Goal: Navigation & Orientation: Find specific page/section

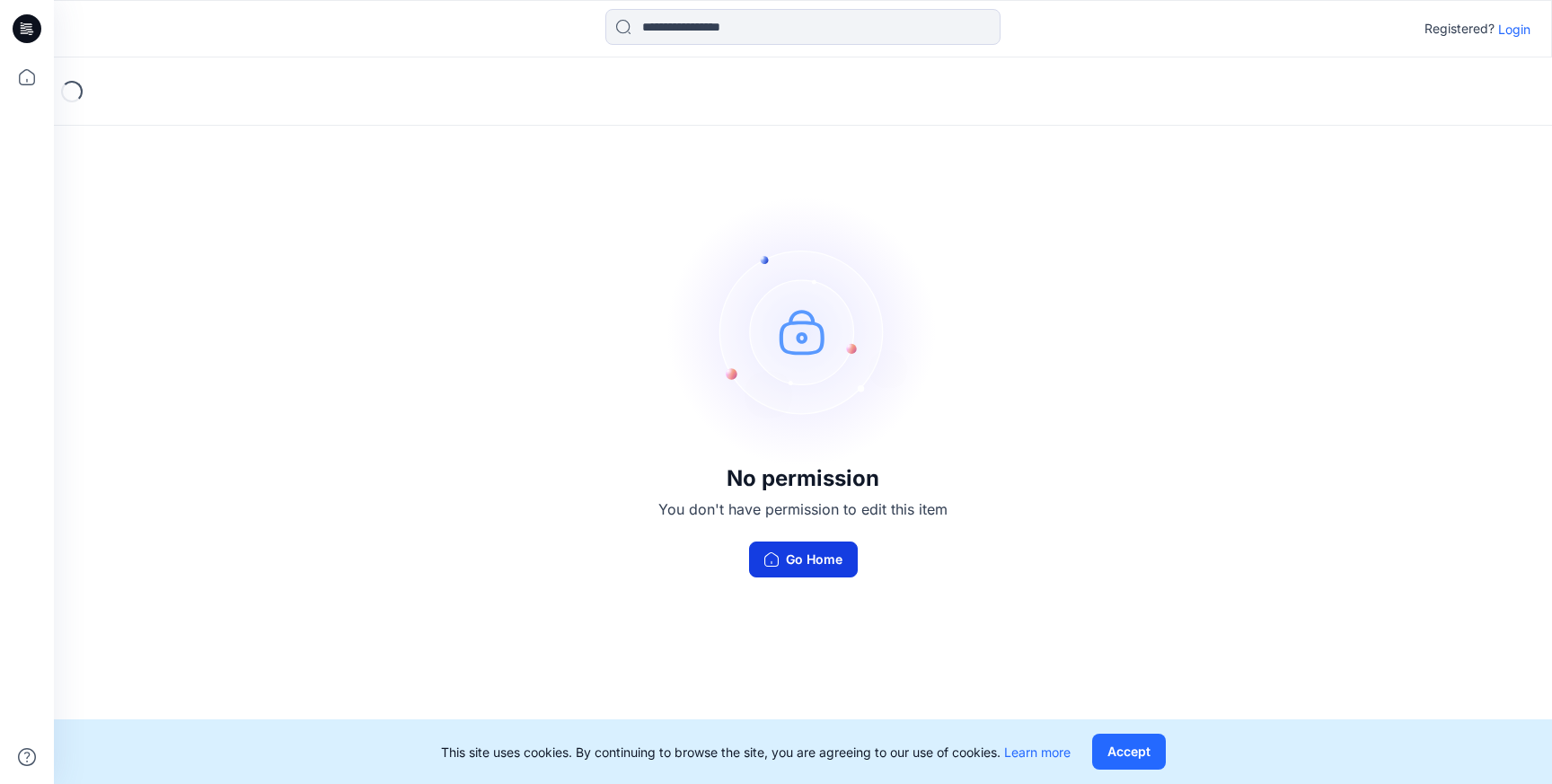
click at [831, 560] on button "Go Home" at bounding box center [802, 559] width 109 height 36
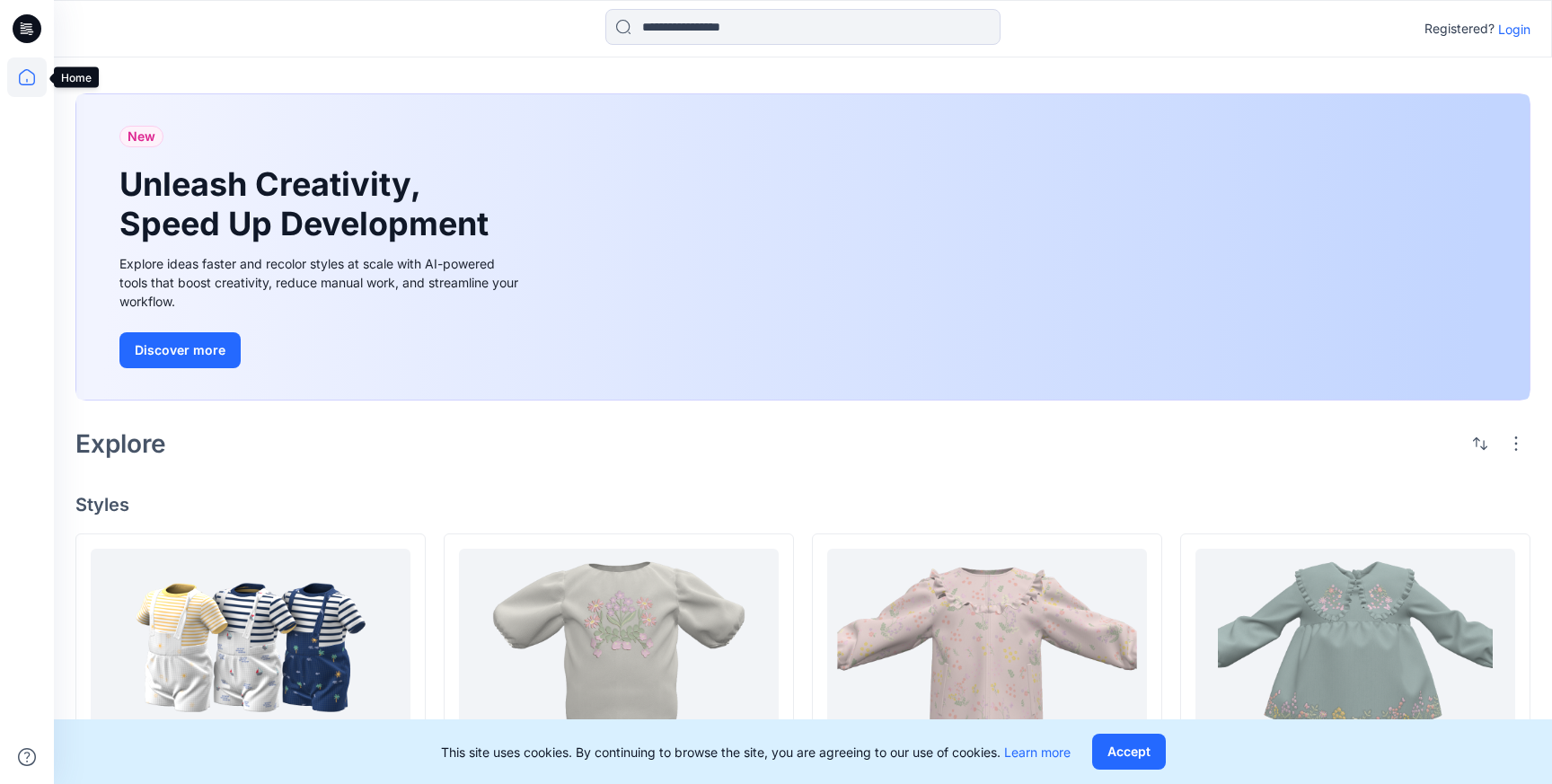
click at [29, 89] on icon at bounding box center [26, 77] width 39 height 39
click at [34, 16] on icon at bounding box center [27, 29] width 29 height 29
click at [30, 28] on icon at bounding box center [27, 29] width 29 height 29
click at [1517, 33] on p "Login" at bounding box center [1514, 30] width 33 height 19
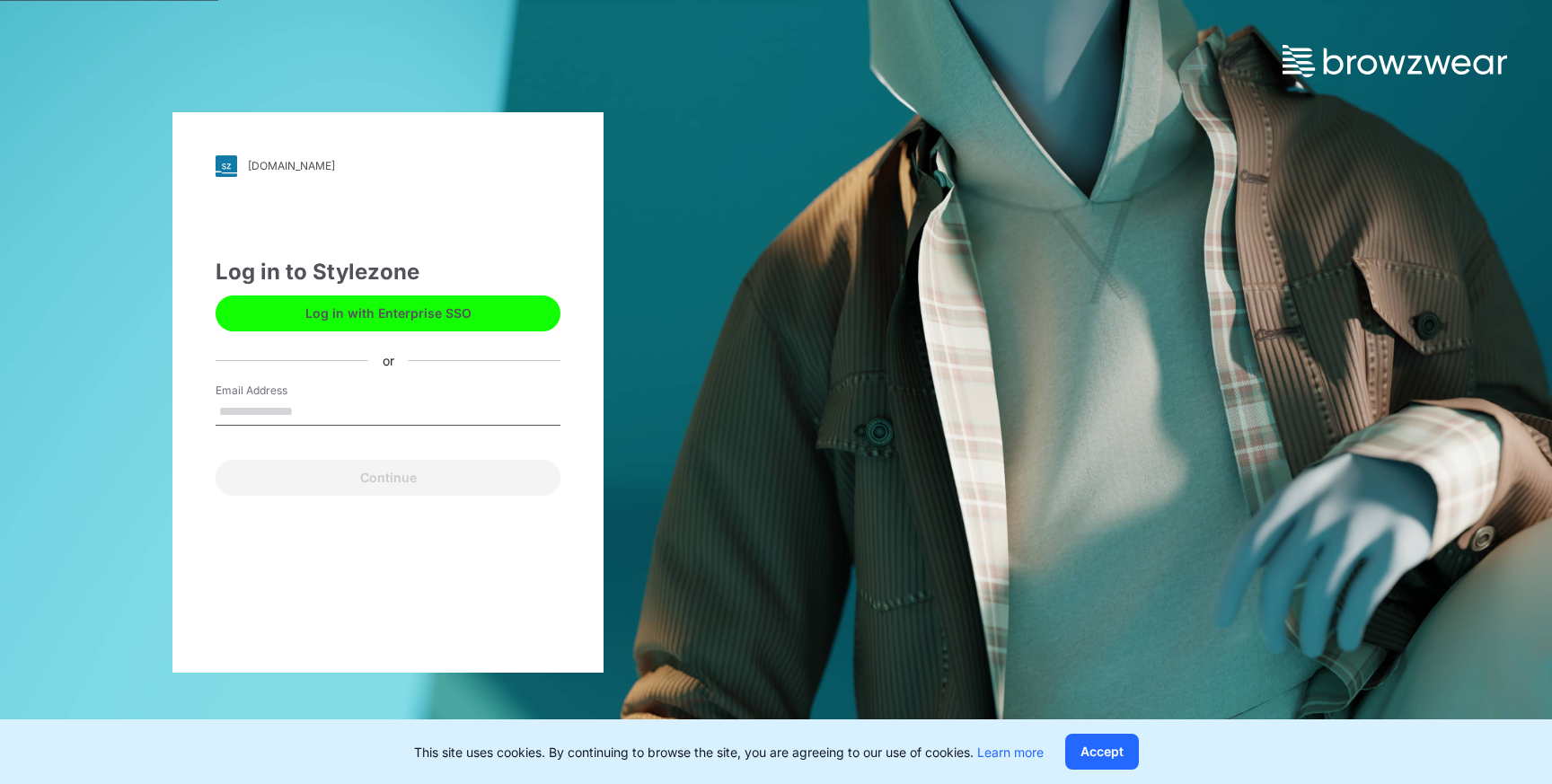
click at [329, 414] on input "Email Address" at bounding box center [388, 412] width 345 height 27
type input "**********"
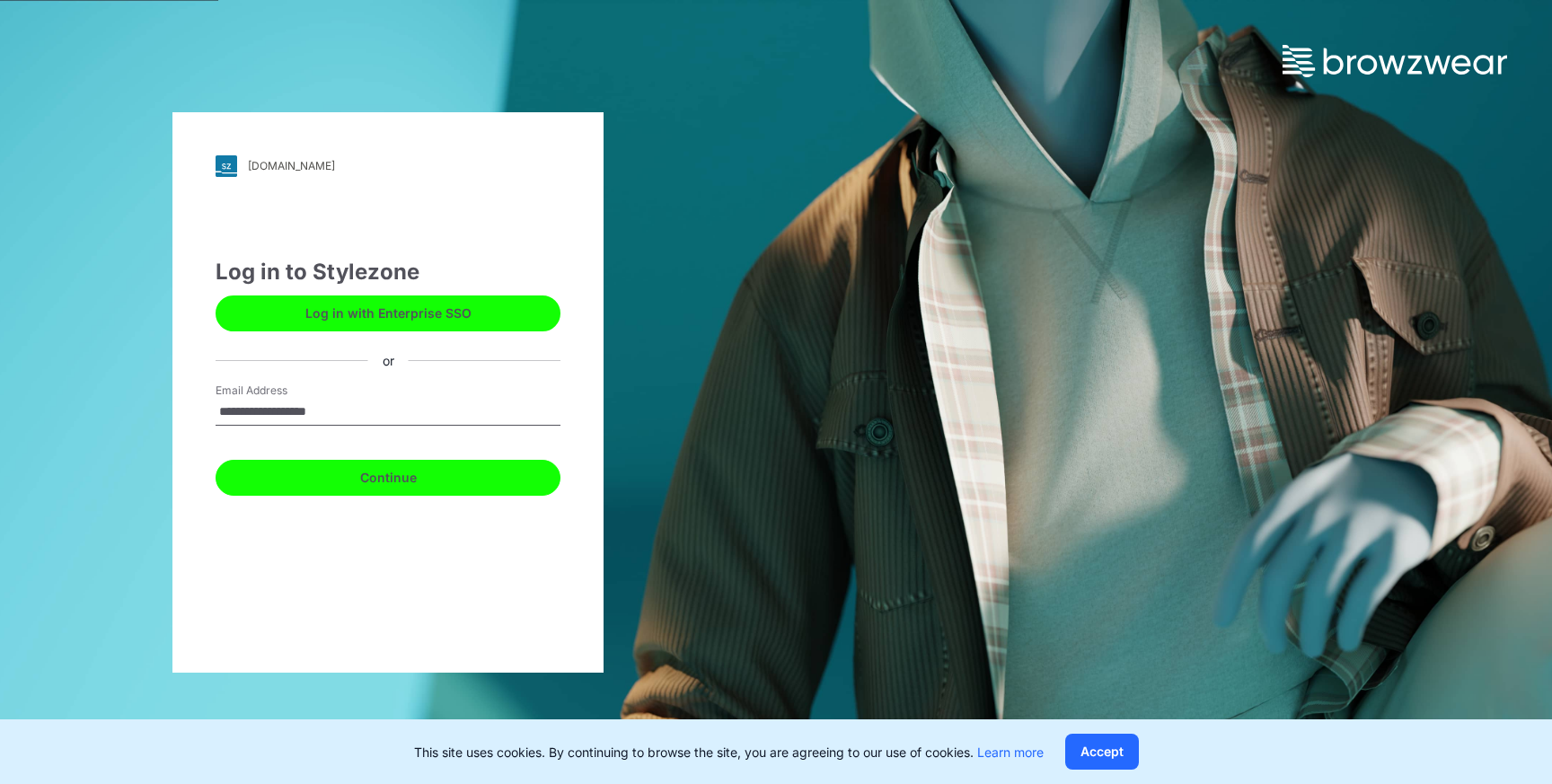
click at [449, 478] on button "Continue" at bounding box center [388, 477] width 345 height 36
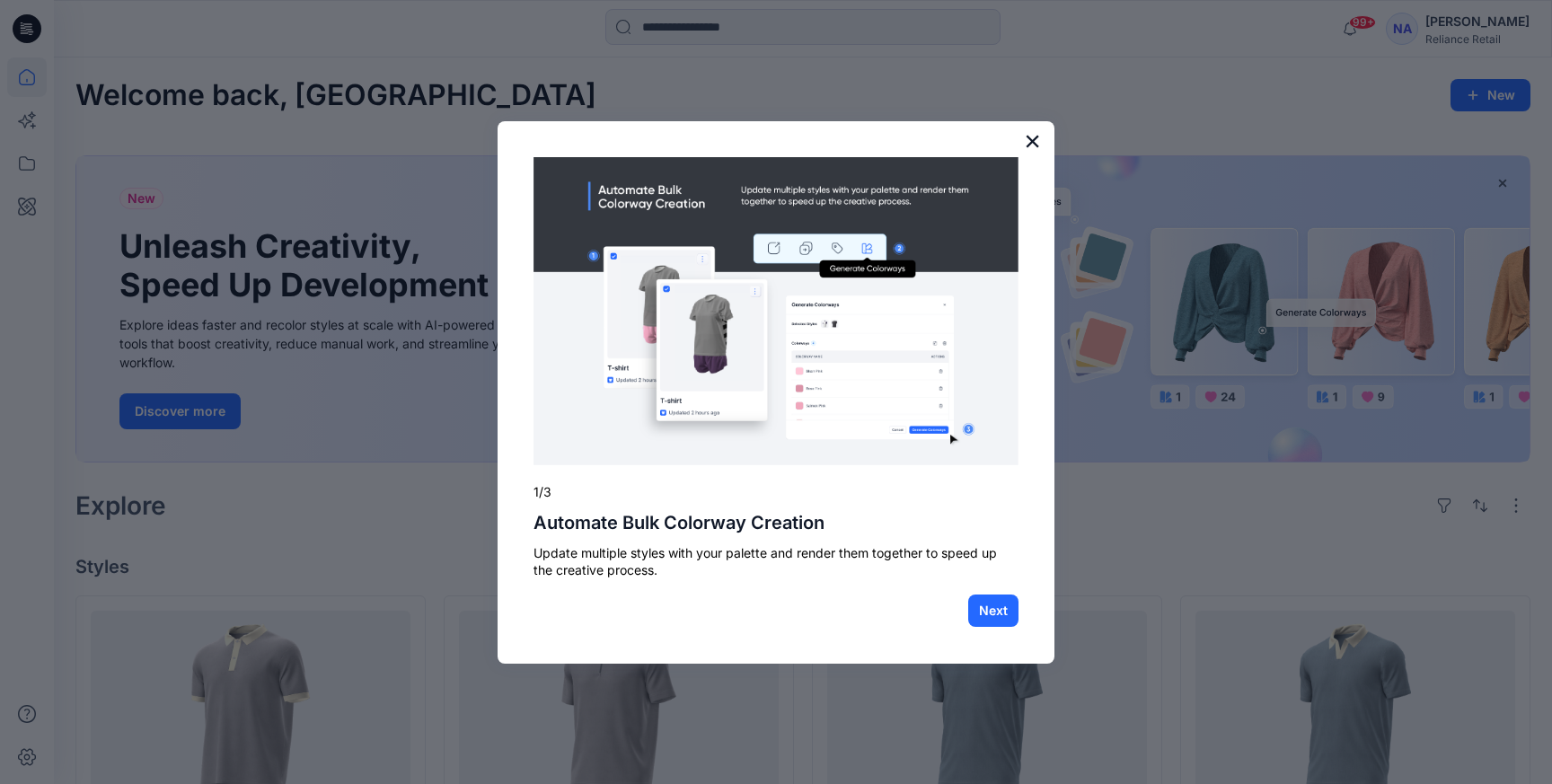
click at [1029, 145] on button "×" at bounding box center [1033, 141] width 17 height 29
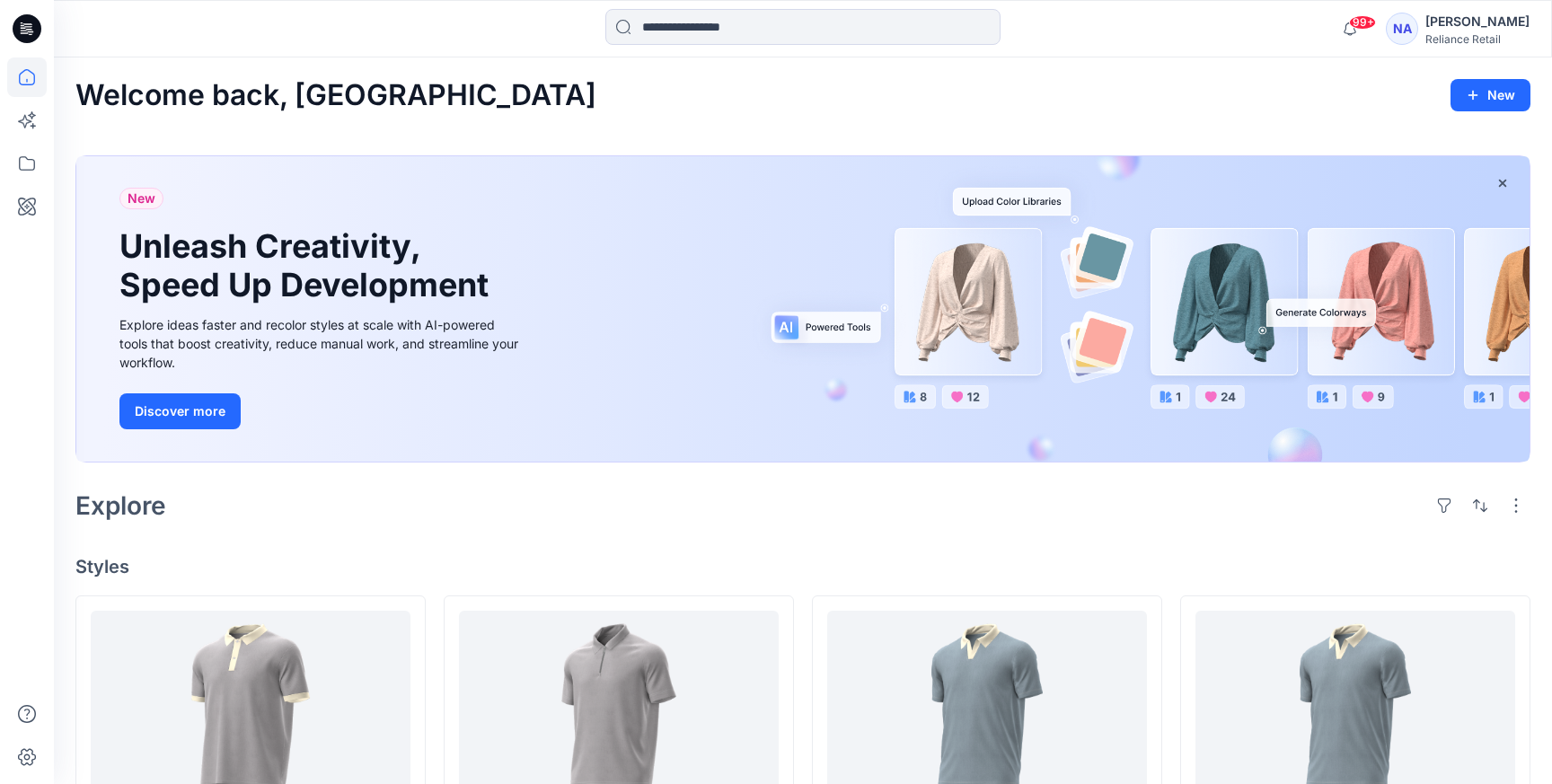
click at [23, 26] on icon at bounding box center [27, 29] width 29 height 29
click at [25, 78] on icon at bounding box center [26, 77] width 39 height 39
click at [28, 170] on icon at bounding box center [27, 163] width 16 height 14
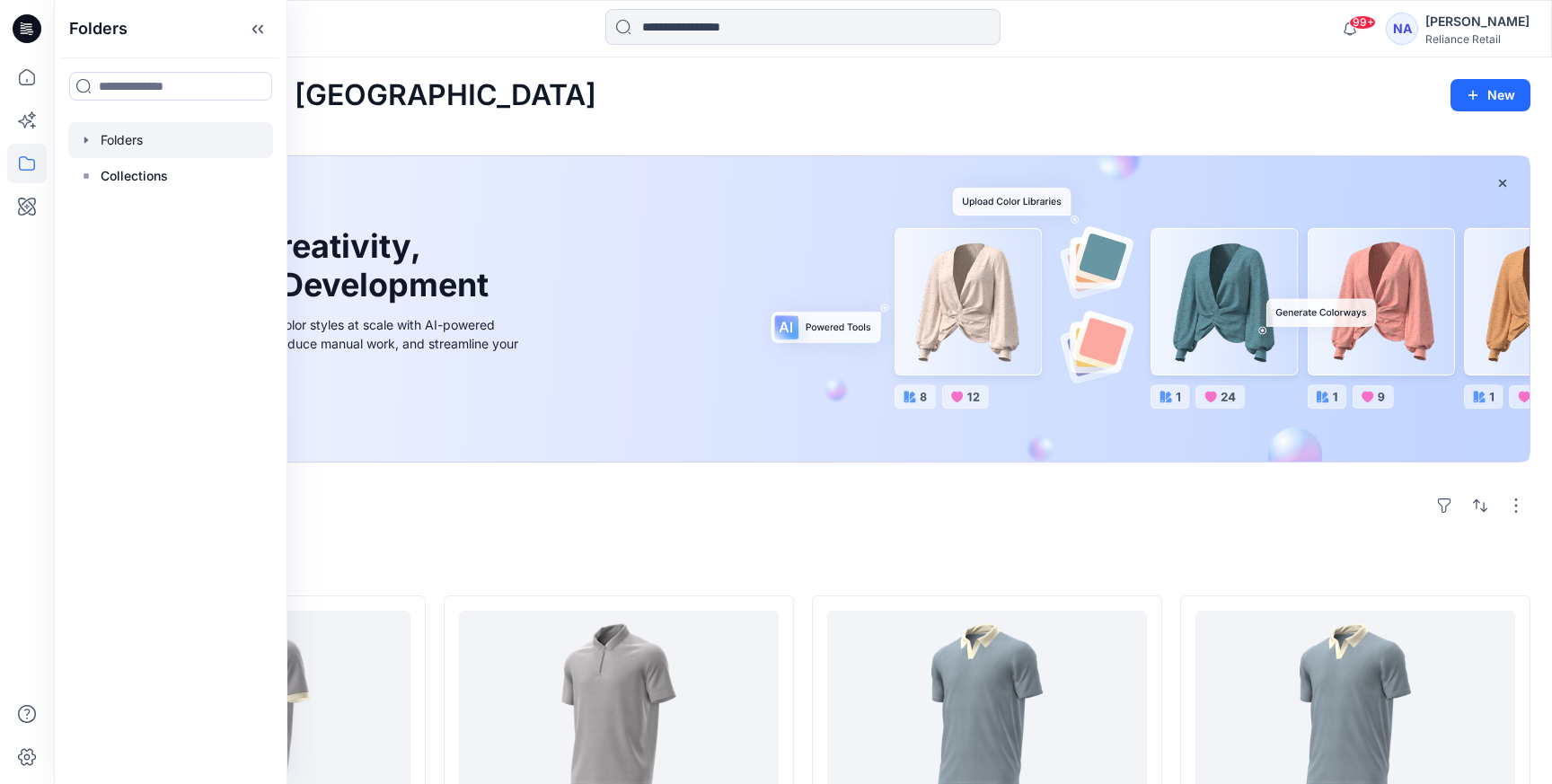
click at [90, 143] on icon "button" at bounding box center [86, 140] width 14 height 14
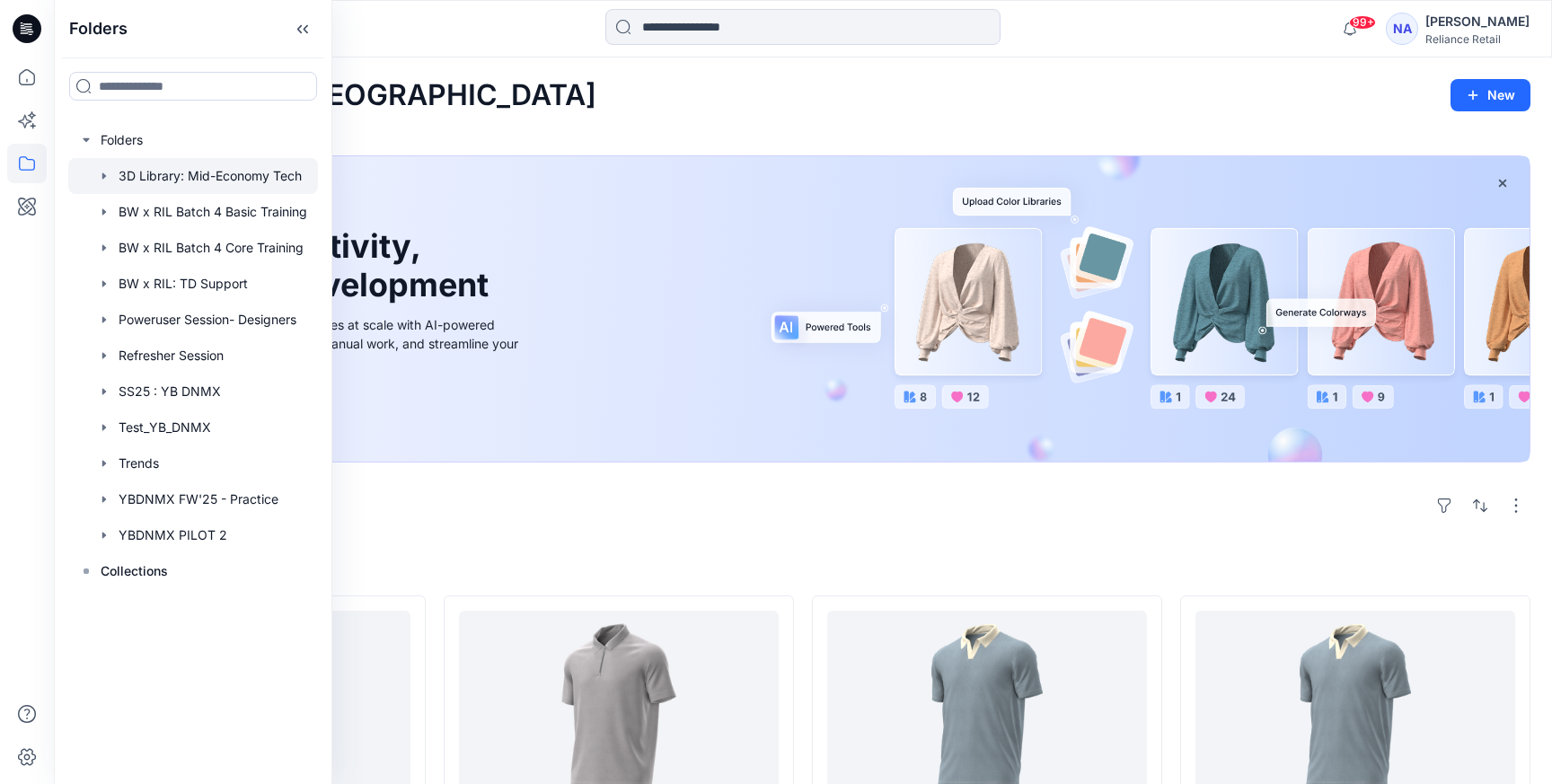
click at [237, 186] on div at bounding box center [193, 175] width 250 height 36
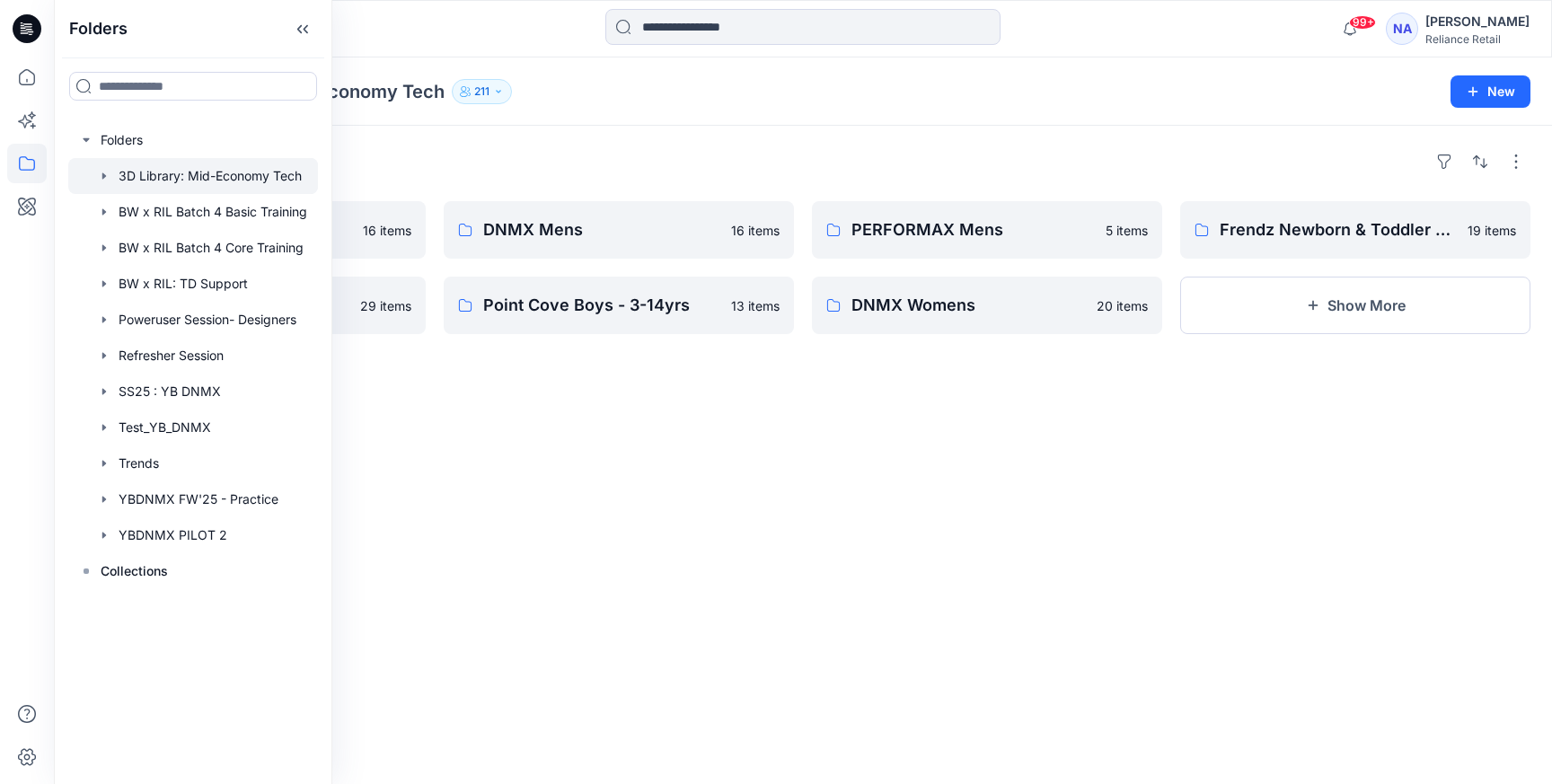
click at [821, 470] on div "Folders Team Spirit Boys - 2-8yrs 16 items FIG WWW 29 items DNMX Mens 16 items …" at bounding box center [802, 455] width 1498 height 658
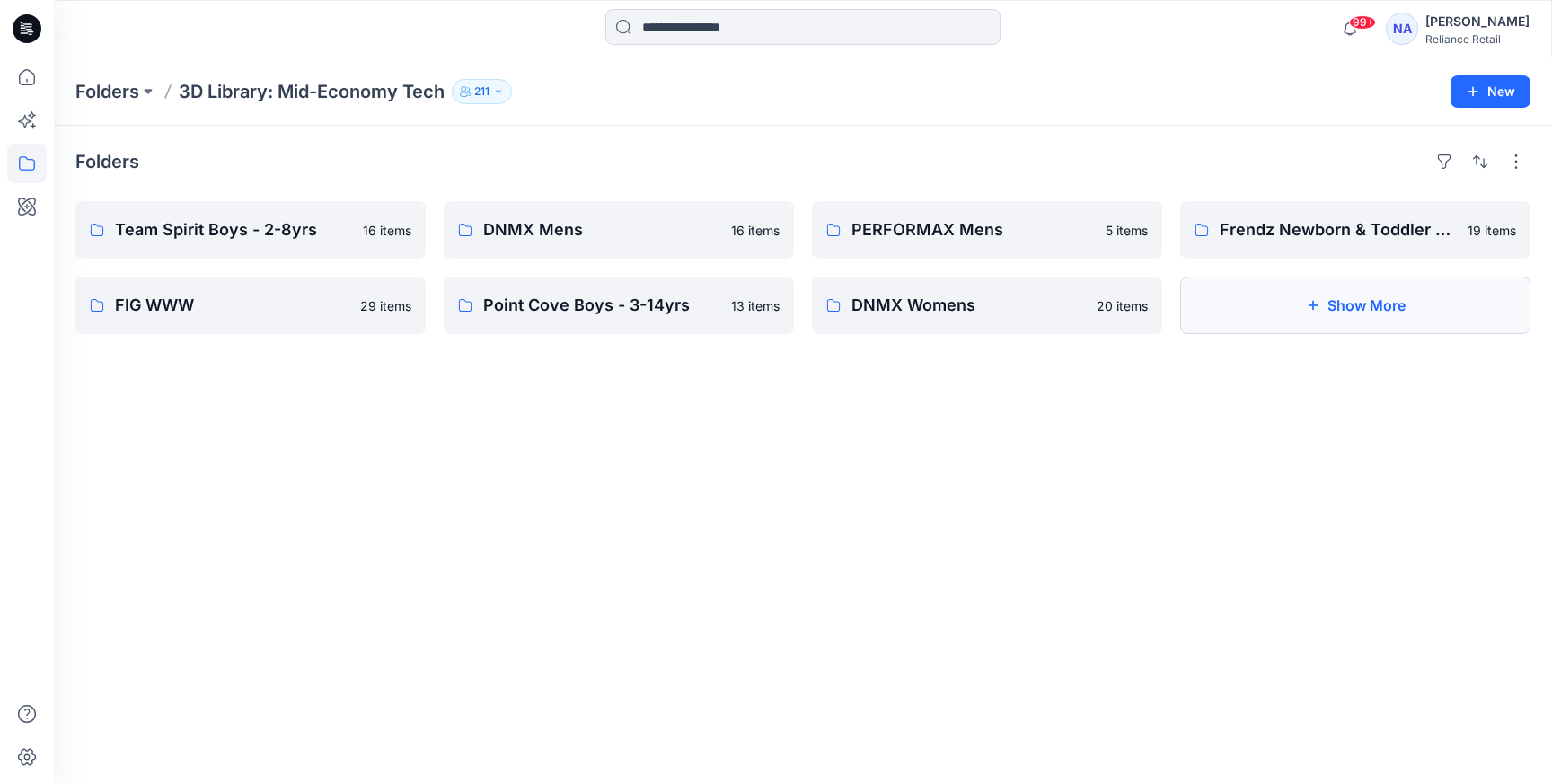
click at [1295, 302] on button "Show More" at bounding box center [1355, 305] width 351 height 58
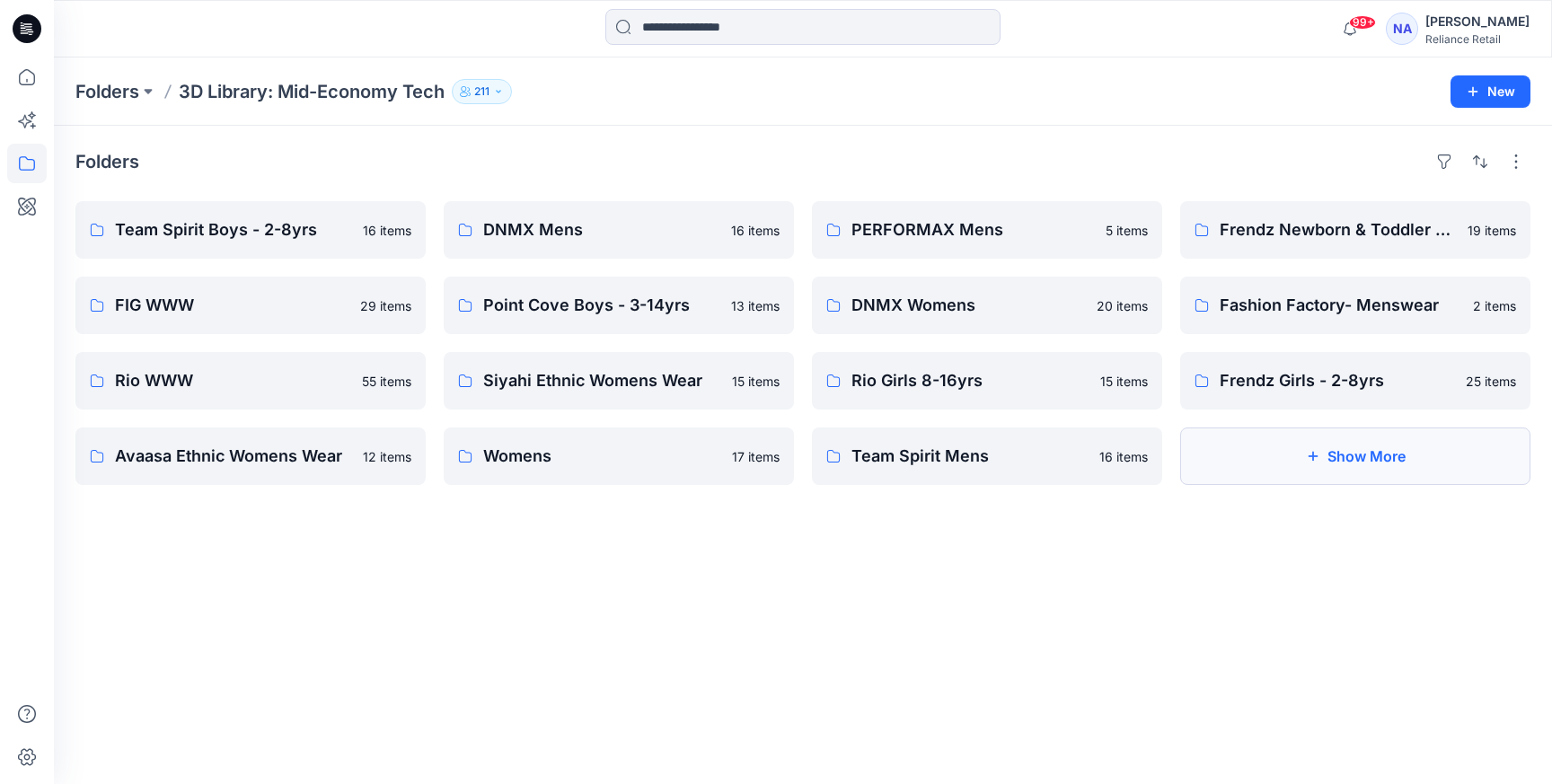
click at [1270, 457] on button "Show More" at bounding box center [1355, 457] width 351 height 58
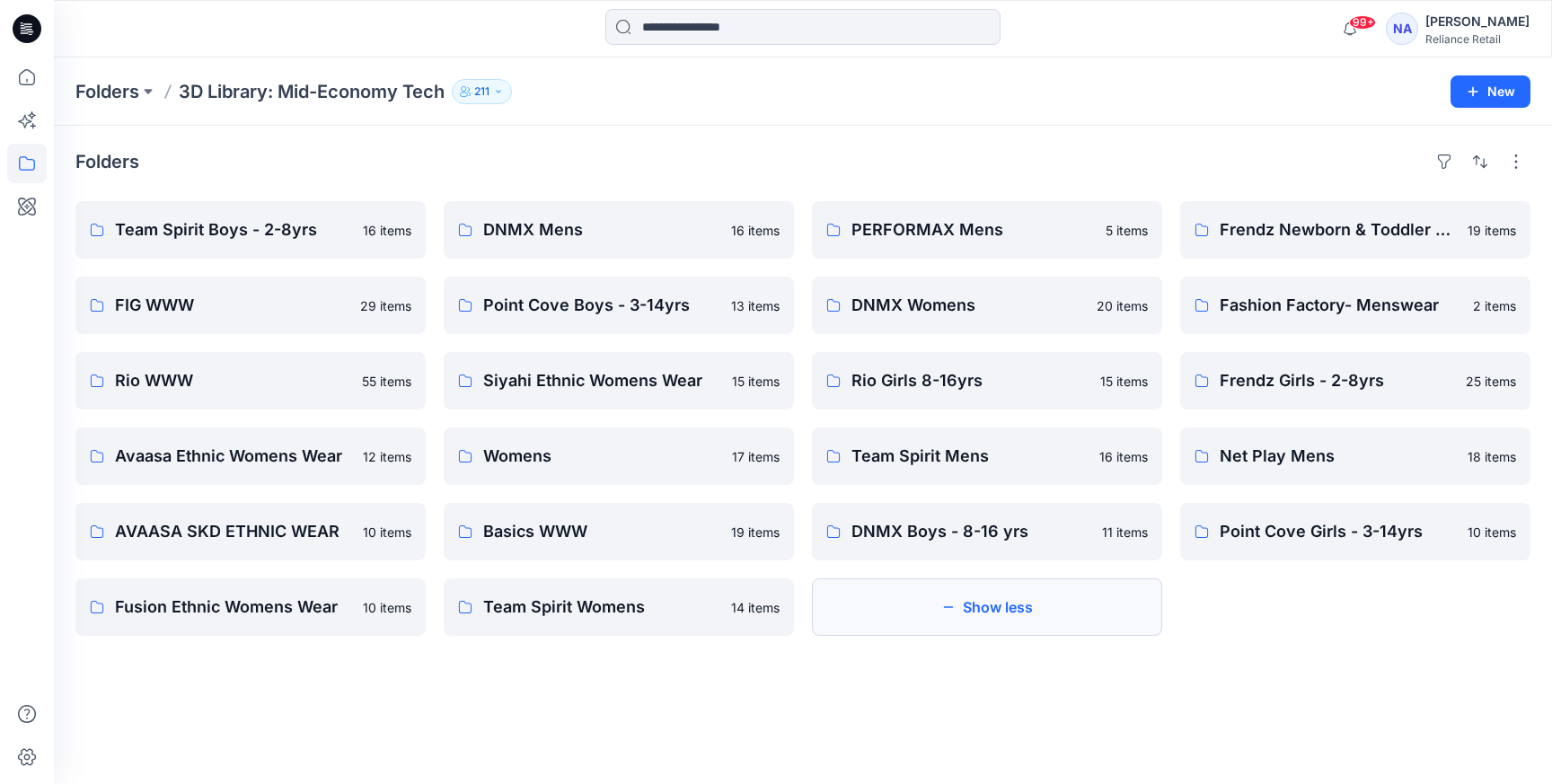
click at [934, 593] on button "Show less" at bounding box center [987, 607] width 351 height 58
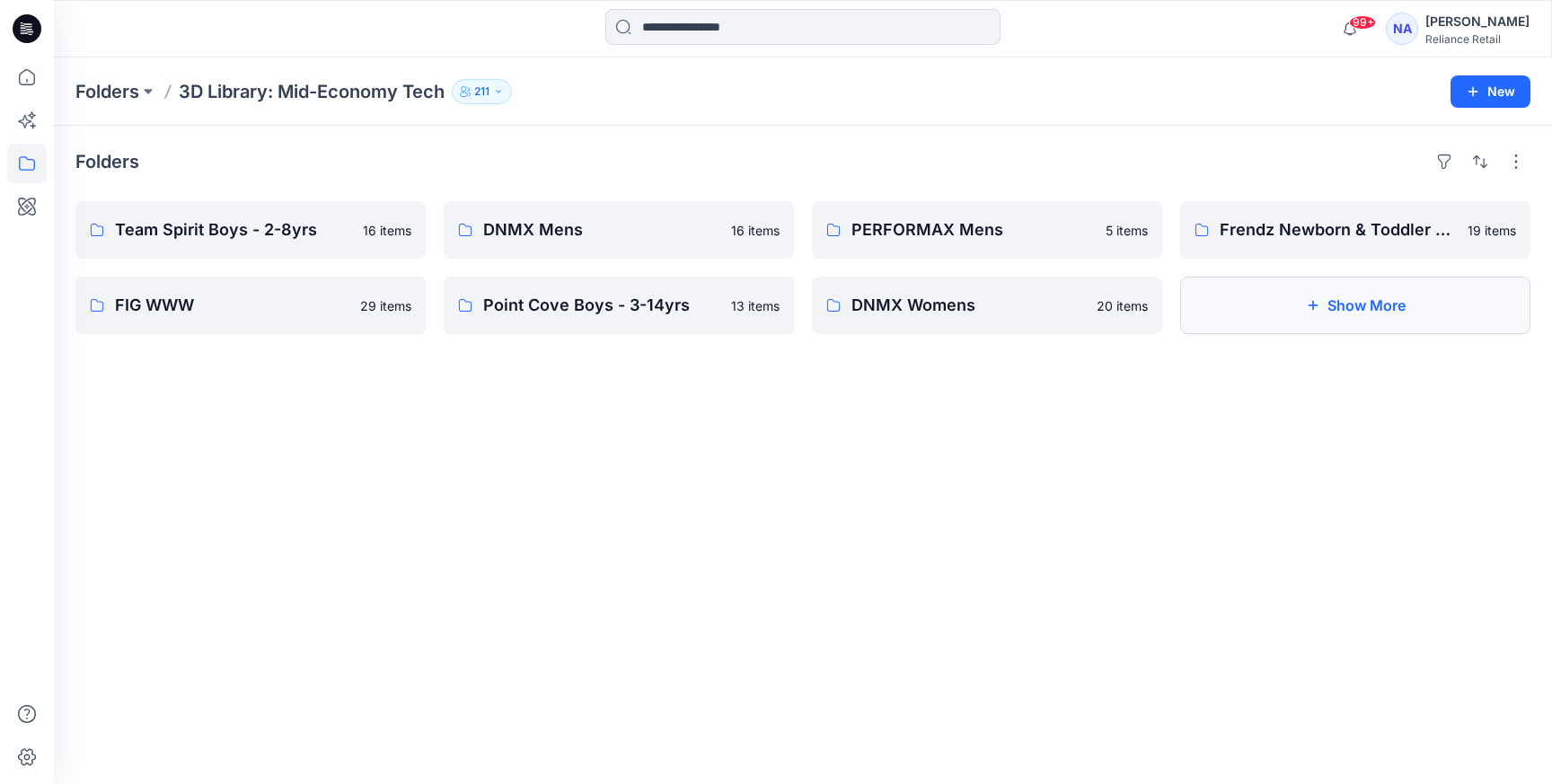
click at [1281, 294] on button "Show More" at bounding box center [1355, 305] width 351 height 58
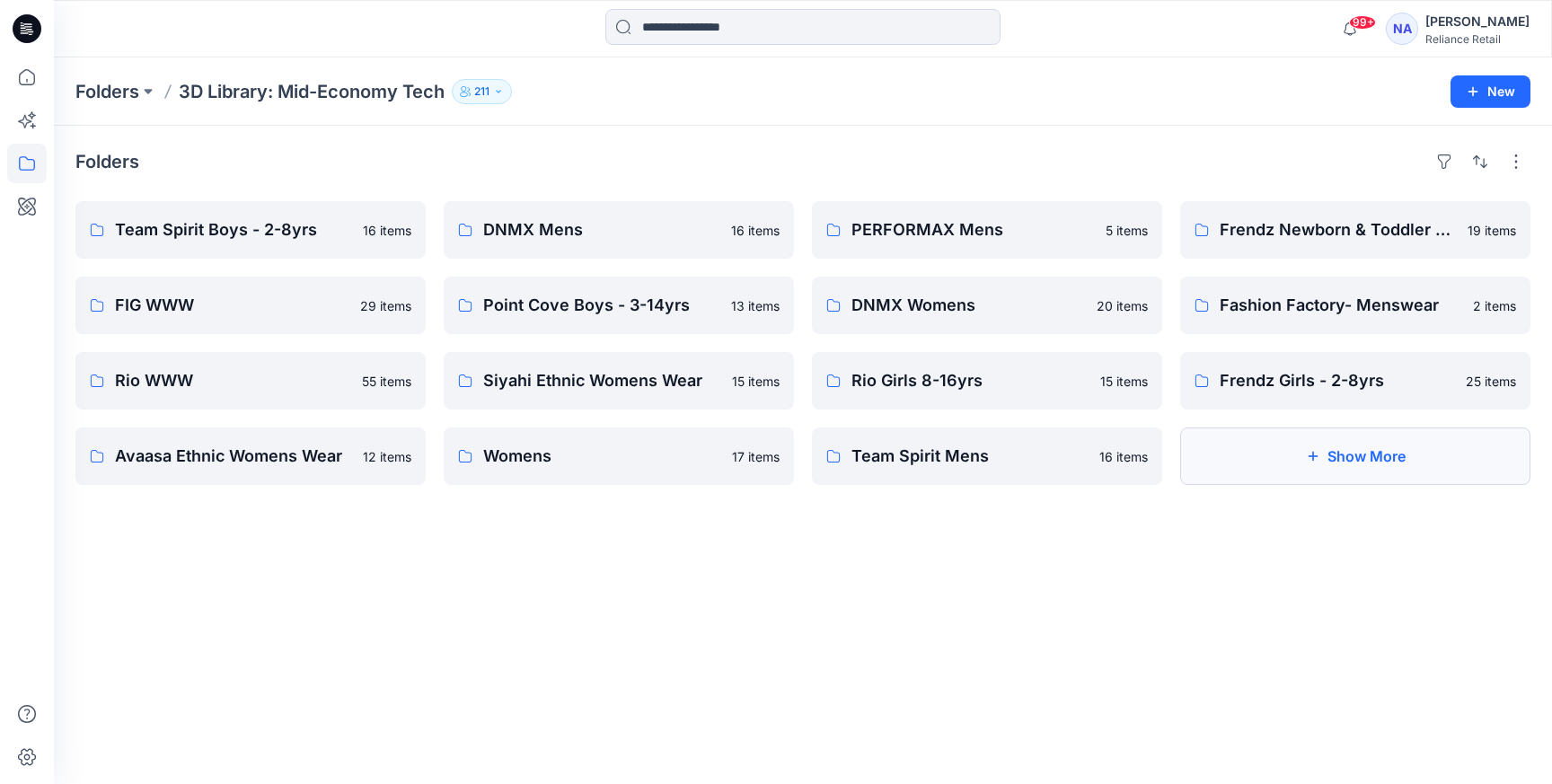
click at [1286, 466] on button "Show More" at bounding box center [1355, 457] width 351 height 58
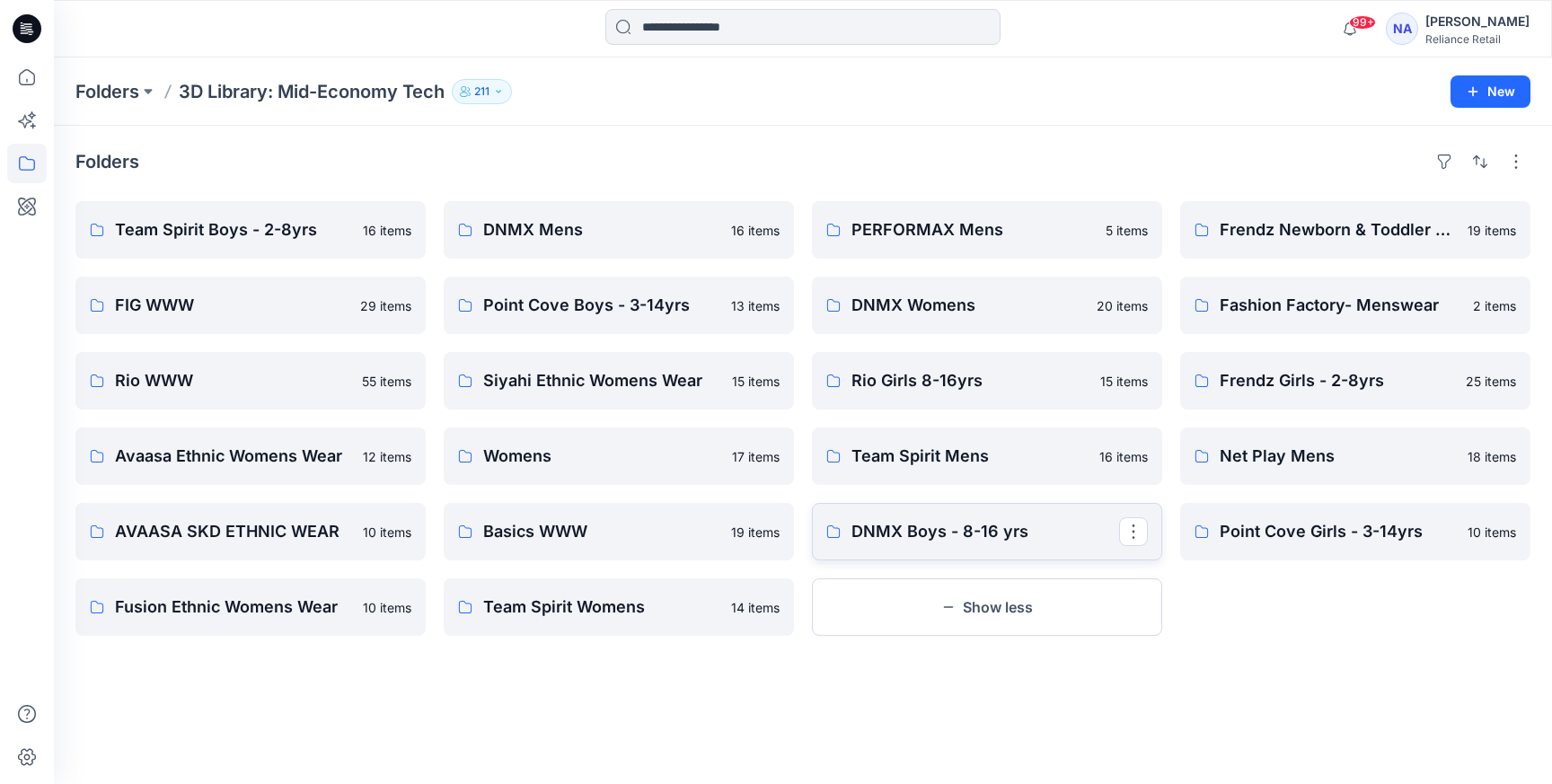
click at [952, 532] on p "DNMX Boys - 8-16 yrs" at bounding box center [986, 532] width 268 height 25
